Goal: Task Accomplishment & Management: Use online tool/utility

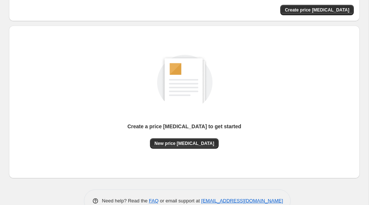
scroll to position [55, 0]
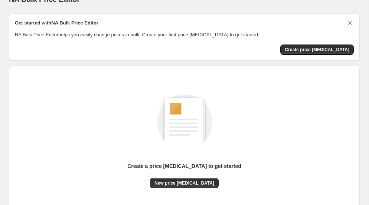
scroll to position [4, 0]
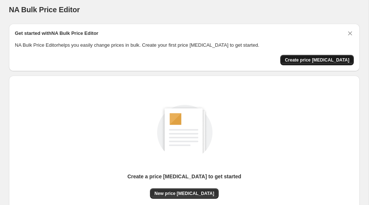
click at [315, 60] on span "Create price [MEDICAL_DATA]" at bounding box center [317, 60] width 65 height 6
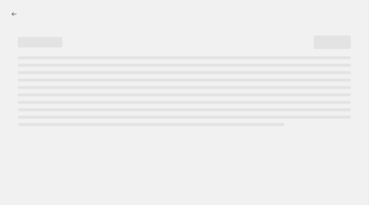
select select "percentage"
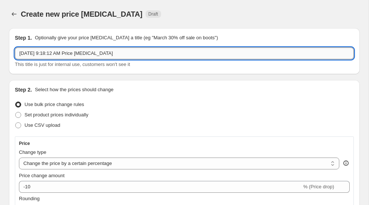
click at [127, 55] on input "[DATE] 9:18:12 AM Price [MEDICAL_DATA]" at bounding box center [184, 54] width 339 height 12
drag, startPoint x: 121, startPoint y: 55, endPoint x: 9, endPoint y: 53, distance: 111.7
click at [9, 53] on div "Step 1. Optionally give your price [MEDICAL_DATA] a title (eg "March 30% off sa…" at bounding box center [184, 51] width 351 height 46
click at [112, 53] on input "[DATE] 9:18:12 AM Price [MEDICAL_DATA]" at bounding box center [184, 54] width 339 height 12
drag, startPoint x: 121, startPoint y: 54, endPoint x: 8, endPoint y: 52, distance: 112.5
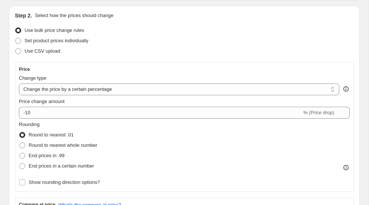
scroll to position [79, 0]
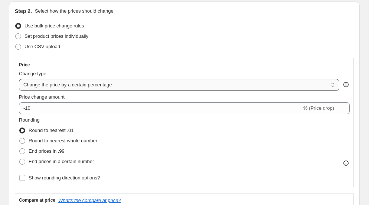
type input "Anniversary Sale 2025"
click at [146, 84] on select "Change the price to a certain amount Change the price by a certain amount Chang…" at bounding box center [179, 85] width 320 height 12
click at [19, 79] on select "Change the price to a certain amount Change the price by a certain amount Chang…" at bounding box center [179, 85] width 320 height 12
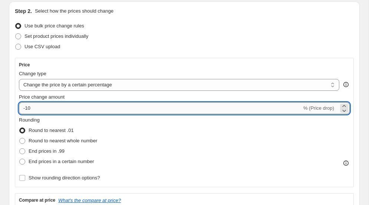
click at [116, 107] on input "-10" at bounding box center [160, 108] width 283 height 12
type input "-1"
type input "-20"
click at [183, 123] on div "Rounding Round to nearest .01 Round to nearest whole number End prices in .99 E…" at bounding box center [184, 142] width 331 height 50
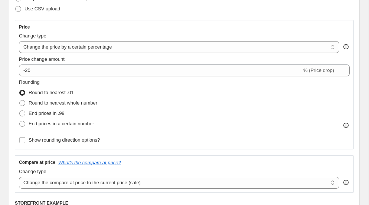
scroll to position [118, 0]
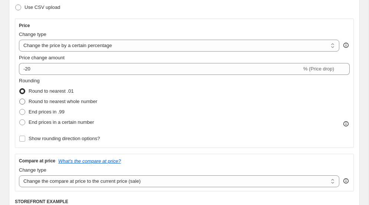
click at [23, 101] on span at bounding box center [22, 102] width 6 height 6
click at [20, 99] on input "Round to nearest whole number" at bounding box center [19, 99] width 0 height 0
radio input "true"
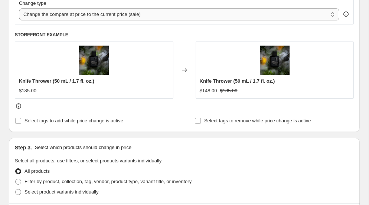
scroll to position [285, 0]
click at [19, 120] on input "Select tags to add while price change is active" at bounding box center [18, 121] width 6 height 6
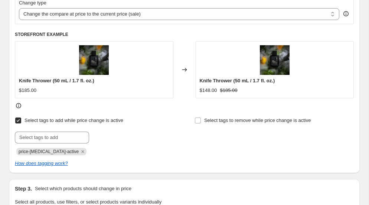
click at [19, 119] on input "Select tags to add while price change is active" at bounding box center [18, 121] width 6 height 6
checkbox input "false"
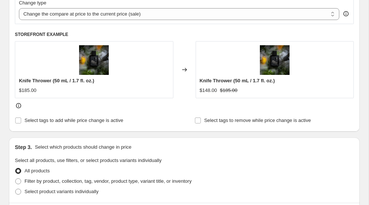
click at [183, 97] on div "Changed to" at bounding box center [184, 69] width 22 height 57
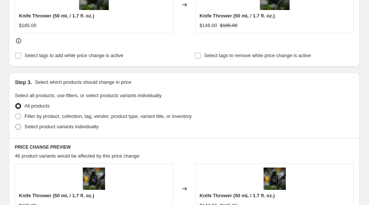
scroll to position [353, 0]
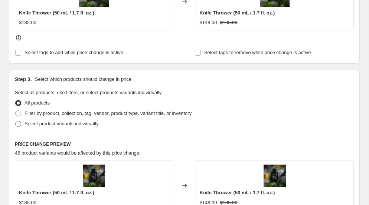
click at [19, 123] on span at bounding box center [18, 124] width 6 height 6
click at [16, 121] on input "Select product variants individually" at bounding box center [15, 121] width 0 height 0
radio input "true"
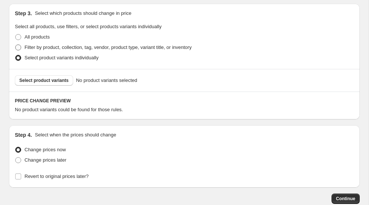
scroll to position [420, 0]
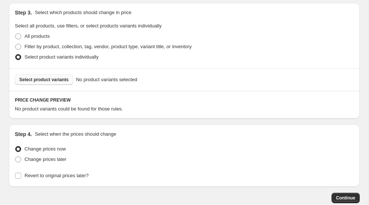
click at [47, 79] on span "Select product variants" at bounding box center [43, 80] width 49 height 6
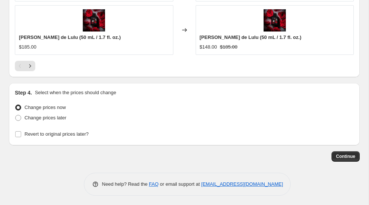
scroll to position [747, 0]
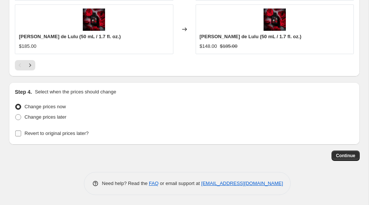
click at [17, 133] on input "Revert to original prices later?" at bounding box center [18, 134] width 6 height 6
checkbox input "true"
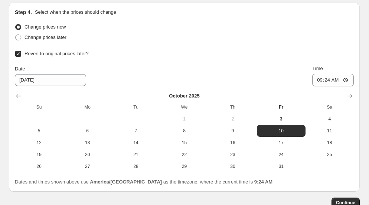
scroll to position [828, 0]
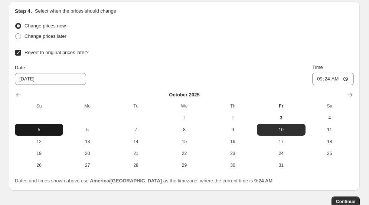
click at [39, 128] on span "5" at bounding box center [39, 130] width 42 height 6
type input "10/5/2025"
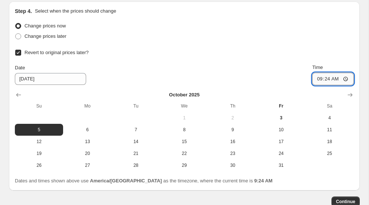
click at [324, 79] on input "09:24" at bounding box center [333, 79] width 42 height 13
click at [334, 79] on input "09:24" at bounding box center [333, 79] width 42 height 13
click at [318, 79] on input "21:24" at bounding box center [333, 79] width 42 height 13
click at [325, 80] on input "23:24" at bounding box center [333, 79] width 42 height 13
type input "23:59"
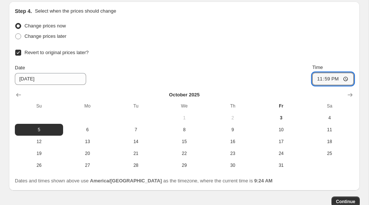
click at [293, 34] on div "Change prices later" at bounding box center [184, 36] width 339 height 10
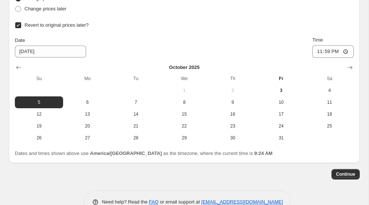
scroll to position [874, 0]
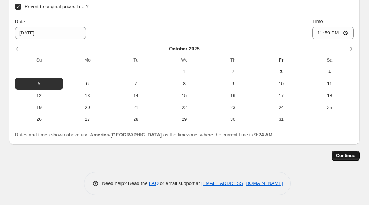
click at [346, 156] on span "Continue" at bounding box center [345, 156] width 19 height 6
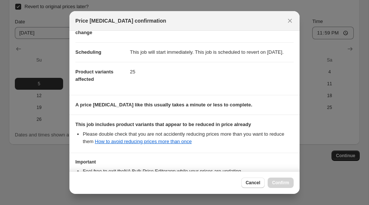
scroll to position [0, 0]
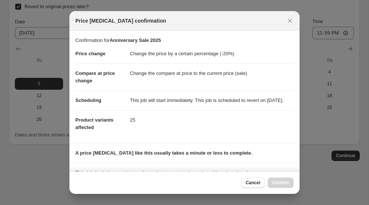
click at [262, 137] on dl "Price change Change the price by a certain percentage (-20%) Compare at price c…" at bounding box center [184, 90] width 218 height 93
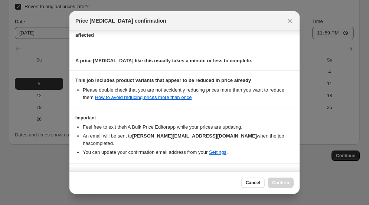
scroll to position [114, 0]
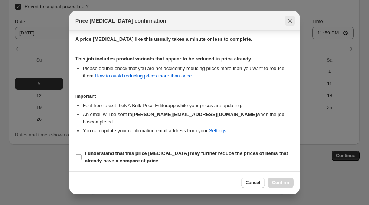
click at [290, 22] on icon "Close" at bounding box center [289, 20] width 7 height 7
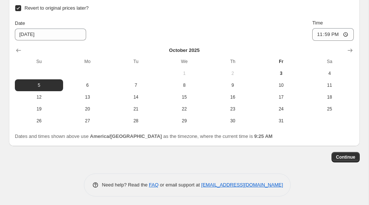
scroll to position [874, 0]
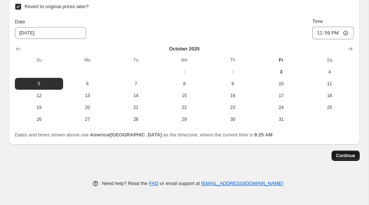
click at [345, 153] on span "Continue" at bounding box center [345, 156] width 19 height 6
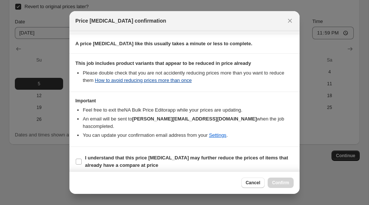
scroll to position [114, 0]
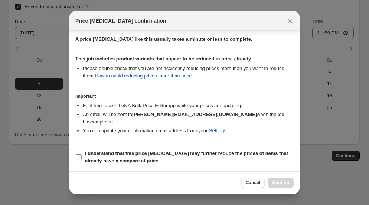
click at [78, 158] on input "I understand that this price change job may further reduce the prices of items …" at bounding box center [79, 157] width 6 height 6
checkbox input "true"
click at [275, 182] on span "Confirm" at bounding box center [280, 183] width 17 height 6
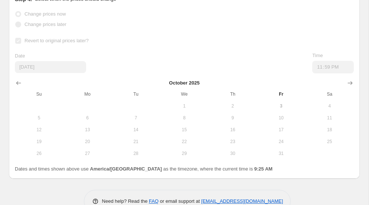
scroll to position [893, 0]
select select "percentage"
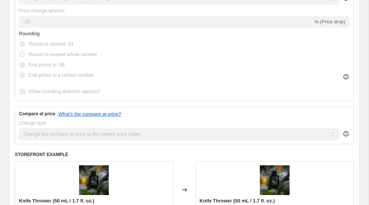
scroll to position [238, 0]
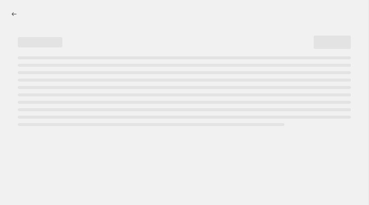
select select "percentage"
